Goal: Subscribe to service/newsletter

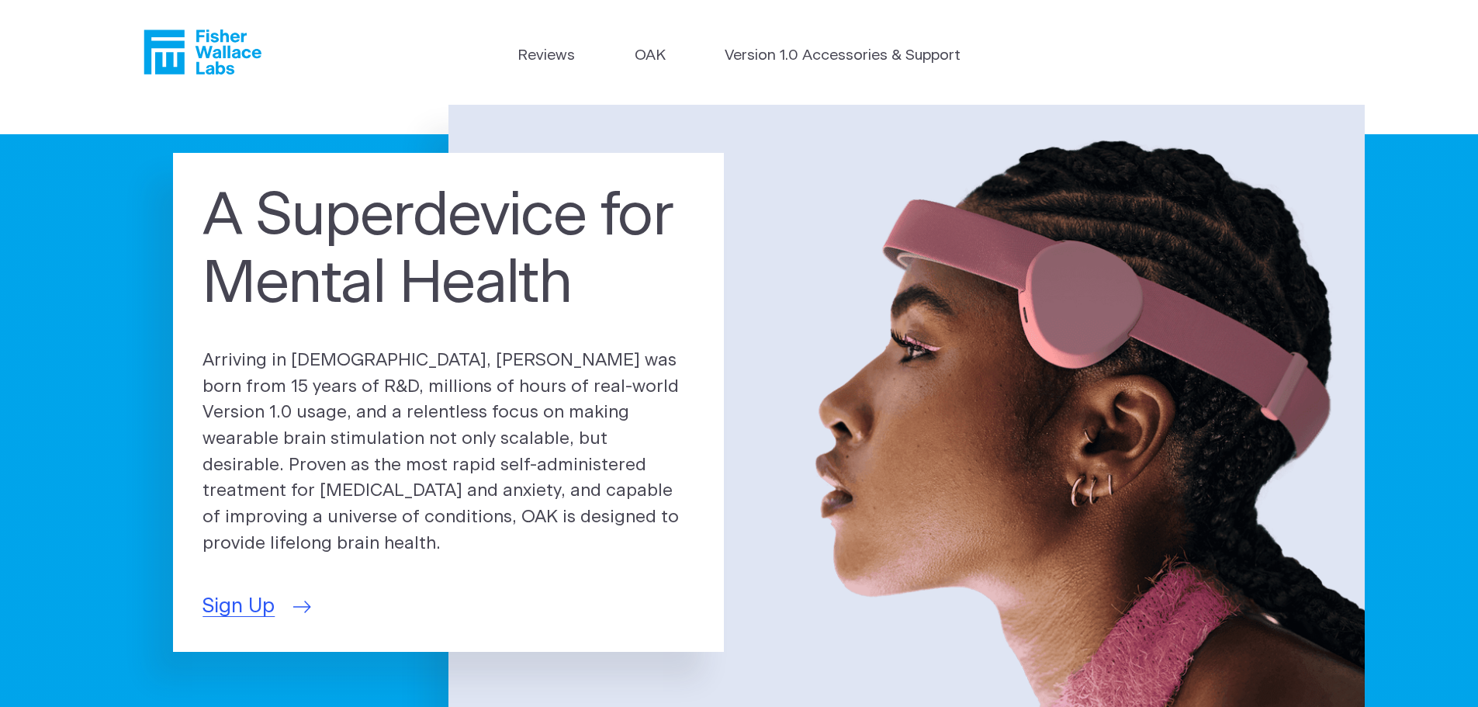
click at [239, 591] on span "Sign Up" at bounding box center [238, 606] width 72 height 30
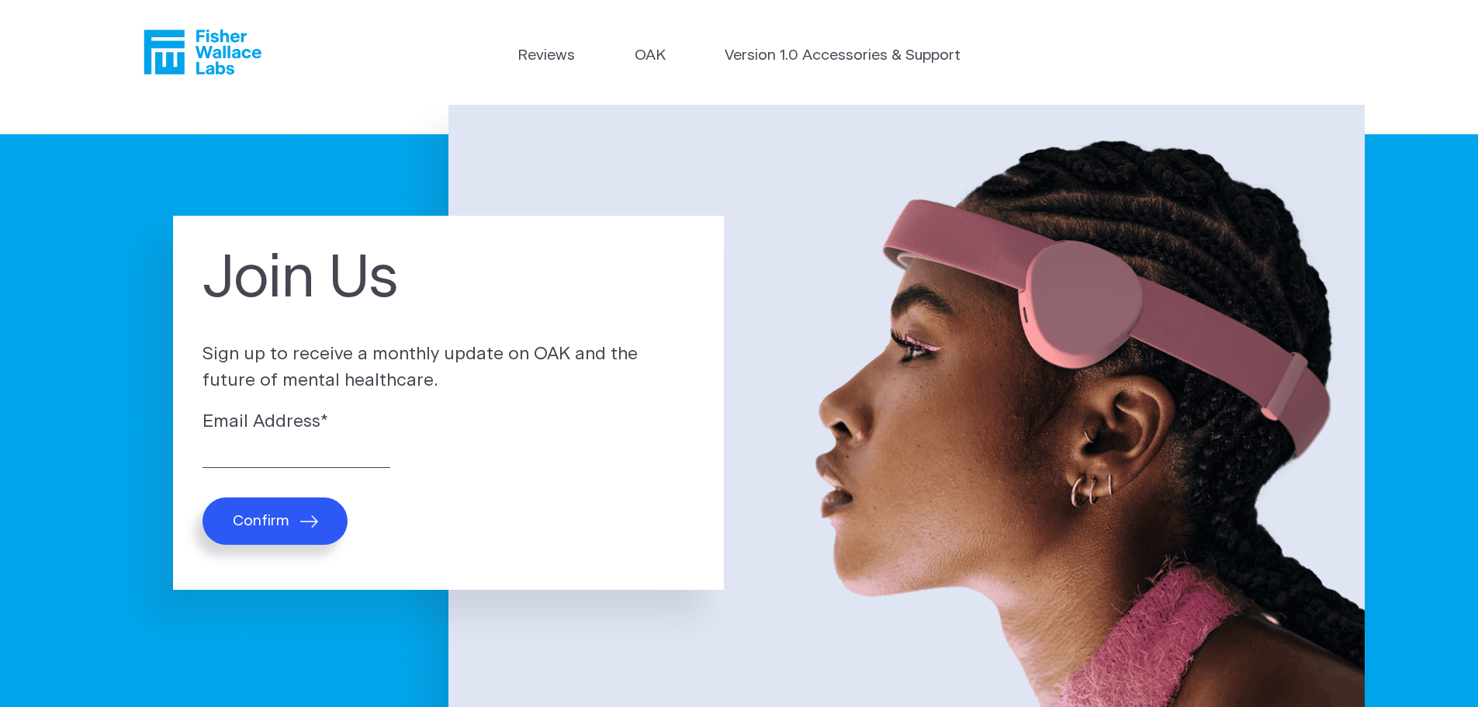
click at [320, 431] on label "Email Address *" at bounding box center [448, 422] width 492 height 26
click at [320, 444] on input "Email Address *" at bounding box center [296, 456] width 188 height 24
type input "C"
type input "chrissy_long@yahoo.com"
click at [278, 532] on button "Confirm" at bounding box center [274, 520] width 145 height 47
